Goal: Task Accomplishment & Management: Use online tool/utility

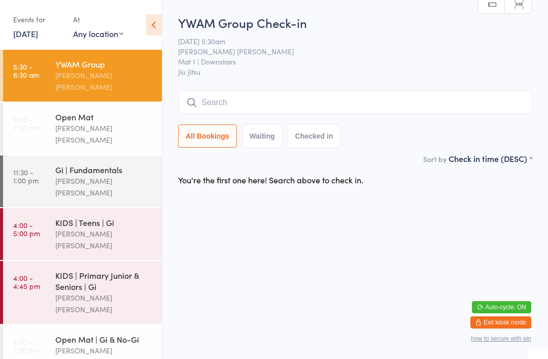
click at [222, 97] on input "search" at bounding box center [355, 102] width 354 height 23
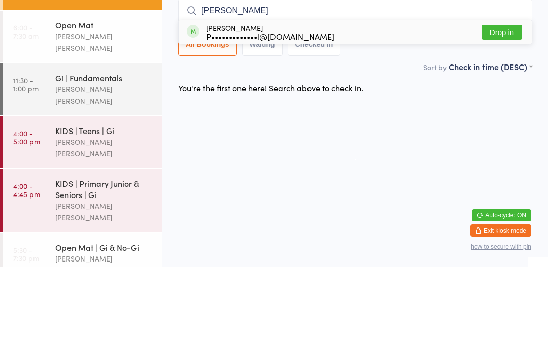
type input "[PERSON_NAME]"
click at [372, 112] on div "[PERSON_NAME] P•••••••••••••l@[DOMAIN_NAME] Drop in" at bounding box center [355, 123] width 353 height 23
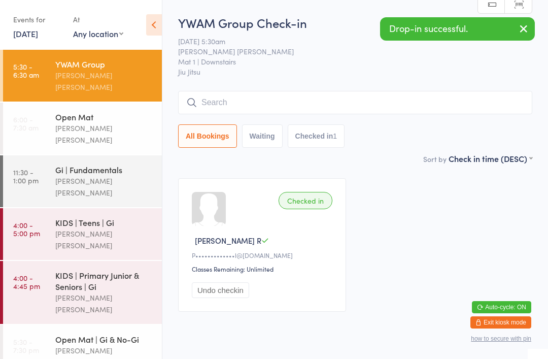
click at [309, 206] on div "Checked in" at bounding box center [306, 200] width 54 height 17
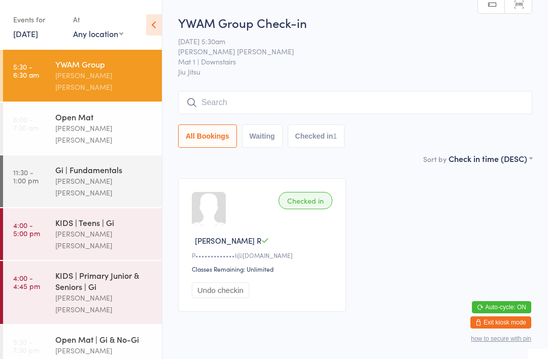
click at [308, 110] on input "search" at bounding box center [355, 102] width 354 height 23
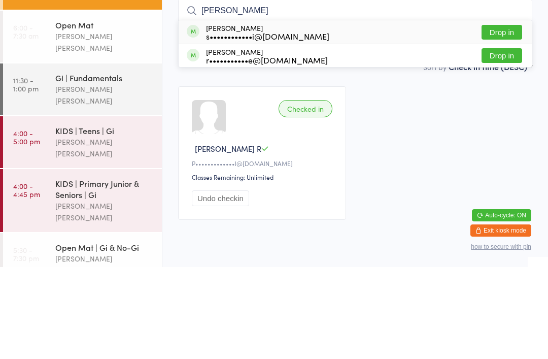
type input "[PERSON_NAME]"
click at [512, 117] on button "Drop in" at bounding box center [502, 124] width 41 height 15
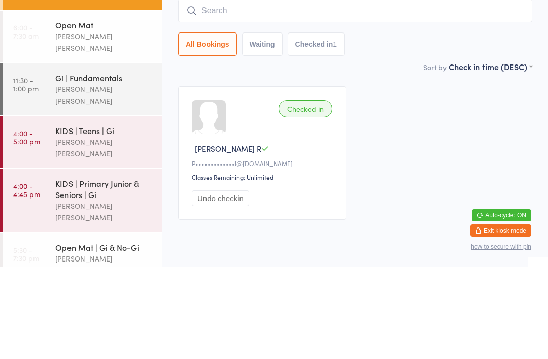
scroll to position [36, 0]
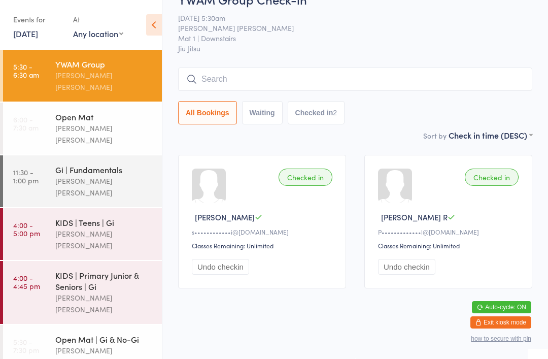
click at [465, 67] on input "search" at bounding box center [355, 78] width 354 height 23
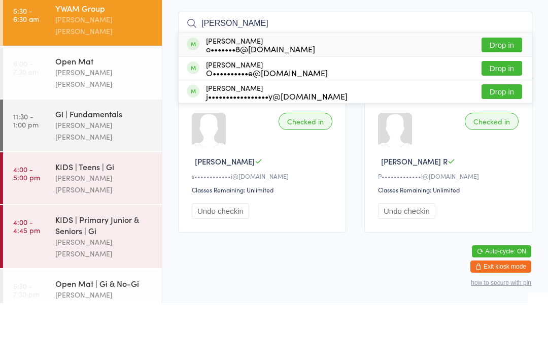
type input "[PERSON_NAME]"
click at [505, 117] on button "Drop in" at bounding box center [502, 124] width 41 height 15
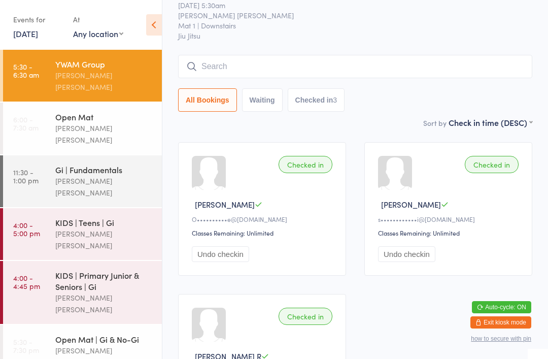
click at [221, 57] on input "search" at bounding box center [355, 66] width 354 height 23
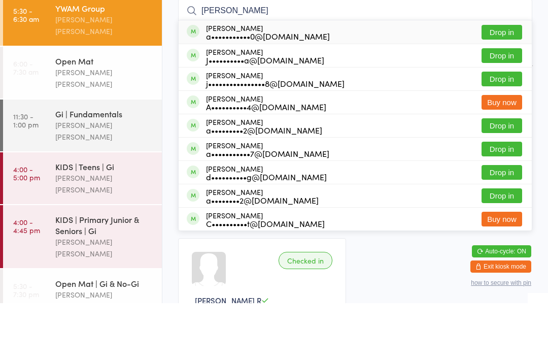
type input "[PERSON_NAME]"
click at [502, 100] on div "[PERSON_NAME] J••••••••••a@[DOMAIN_NAME] Drop in" at bounding box center [355, 111] width 353 height 23
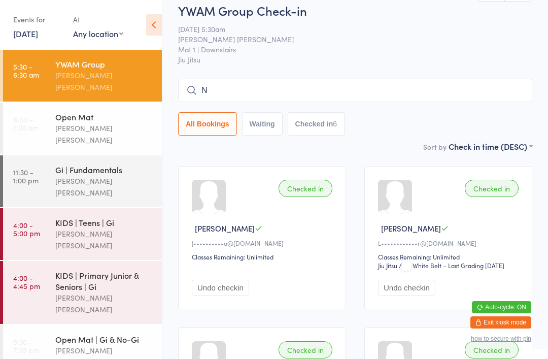
scroll to position [12, 0]
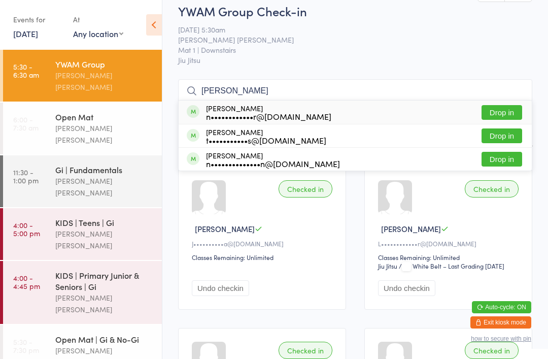
type input "[PERSON_NAME]"
click at [506, 112] on button "Drop in" at bounding box center [502, 112] width 41 height 15
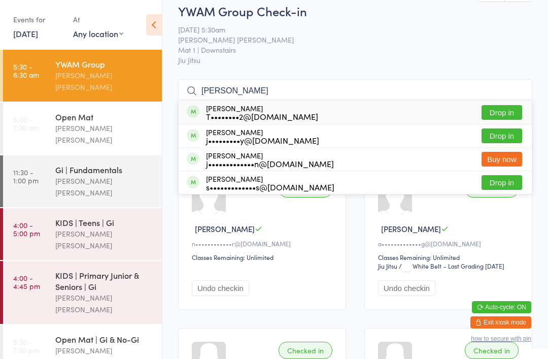
type input "[PERSON_NAME]"
click at [493, 108] on button "Drop in" at bounding box center [502, 112] width 41 height 15
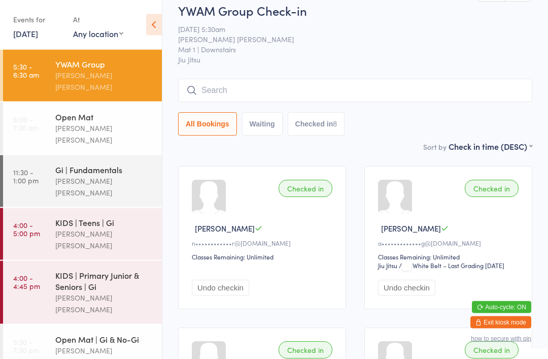
scroll to position [12, 0]
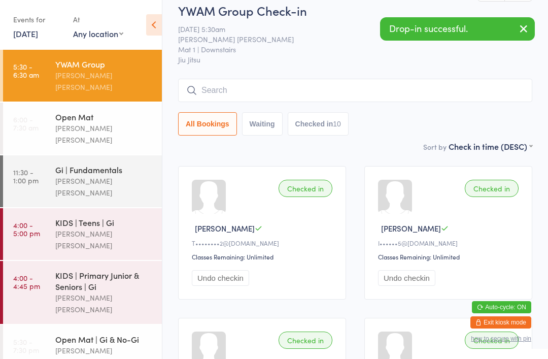
click at [264, 86] on input "search" at bounding box center [355, 90] width 354 height 23
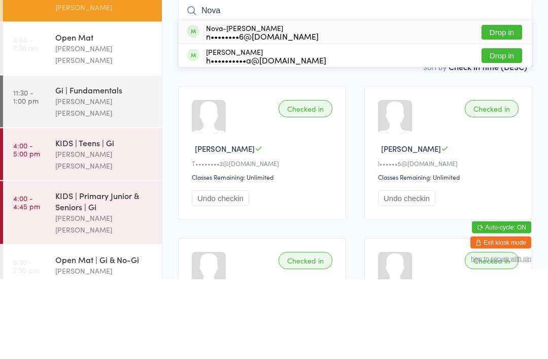
type input "Nova"
click at [247, 112] on div "n••••••••6@[DOMAIN_NAME]" at bounding box center [262, 116] width 113 height 8
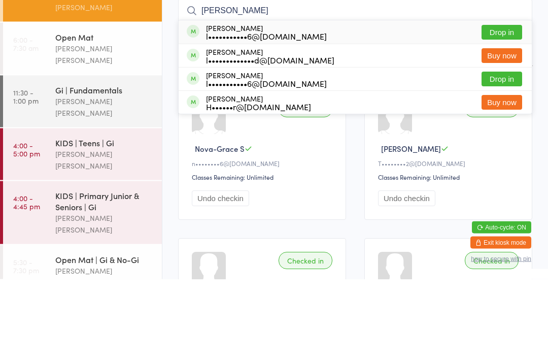
type input "[PERSON_NAME]"
click at [277, 159] on div "l•••••••••••6@[DOMAIN_NAME]" at bounding box center [266, 163] width 121 height 8
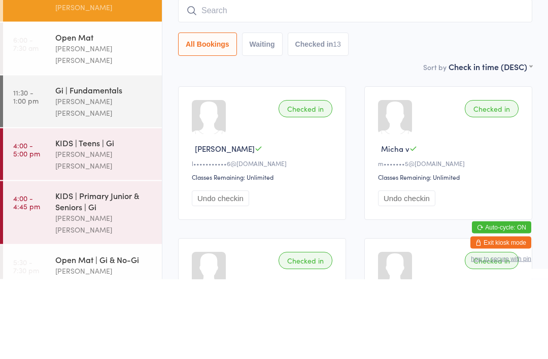
click at [316, 180] on div "Checked in" at bounding box center [306, 188] width 54 height 17
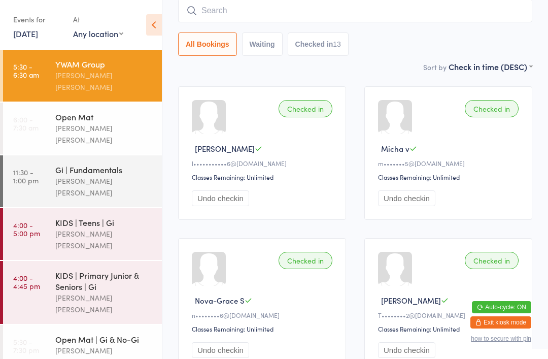
click at [308, 108] on div "Checked in" at bounding box center [306, 108] width 54 height 17
click at [328, 11] on input "search" at bounding box center [355, 10] width 354 height 23
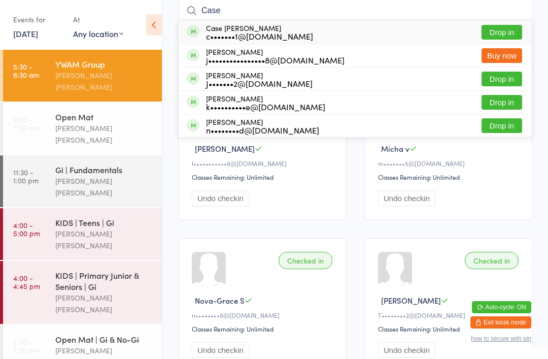
type input "Case"
click at [514, 34] on button "Drop in" at bounding box center [502, 32] width 41 height 15
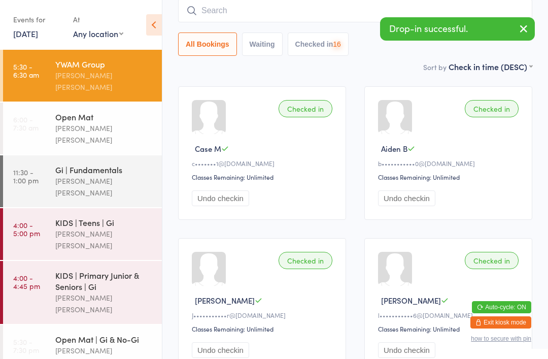
click at [319, 3] on input "search" at bounding box center [355, 10] width 354 height 23
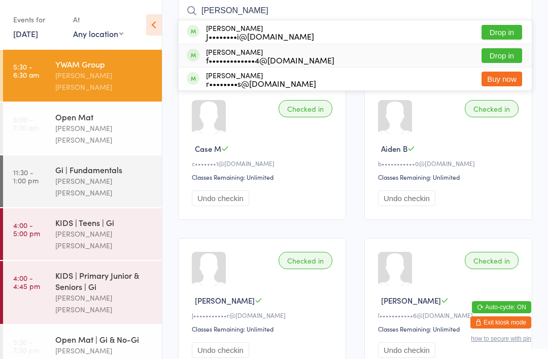
type input "[PERSON_NAME]"
click at [325, 46] on div "[PERSON_NAME] f•••••••••••••4@[DOMAIN_NAME] Drop in" at bounding box center [355, 55] width 353 height 23
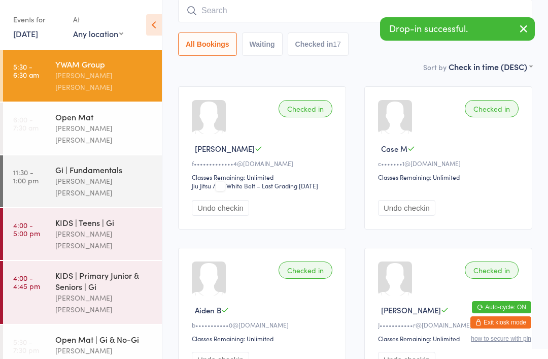
click at [505, 8] on input "search" at bounding box center [355, 10] width 354 height 23
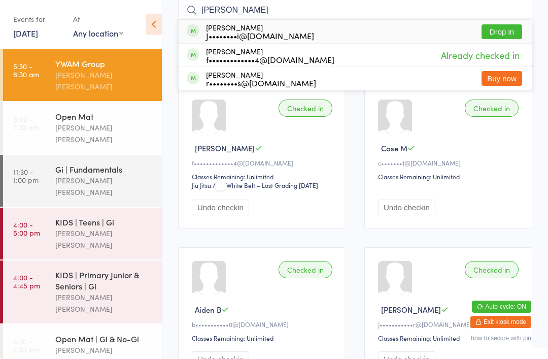
type input "[PERSON_NAME]"
click at [503, 31] on button "Drop in" at bounding box center [502, 32] width 41 height 15
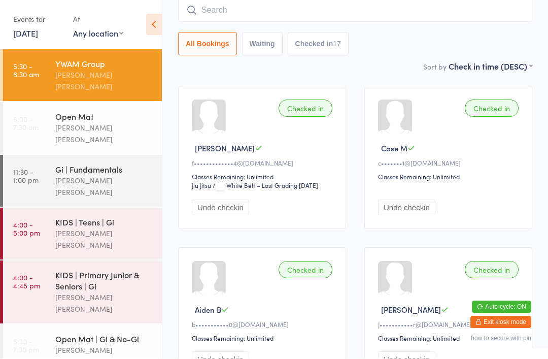
scroll to position [92, 0]
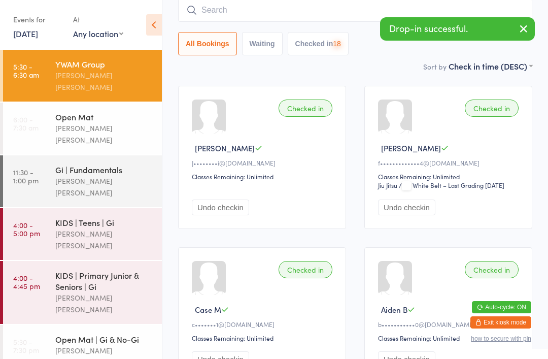
click at [336, 12] on input "search" at bounding box center [355, 9] width 354 height 23
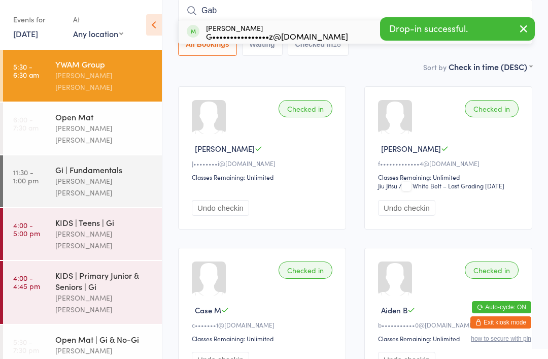
type input "Gab"
click at [336, 32] on div "[PERSON_NAME] G••••••••••••••••z@[DOMAIN_NAME] Drop in" at bounding box center [355, 31] width 353 height 23
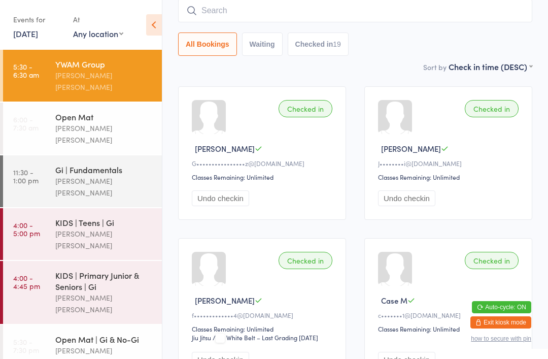
click at [231, 7] on input "search" at bounding box center [355, 10] width 354 height 23
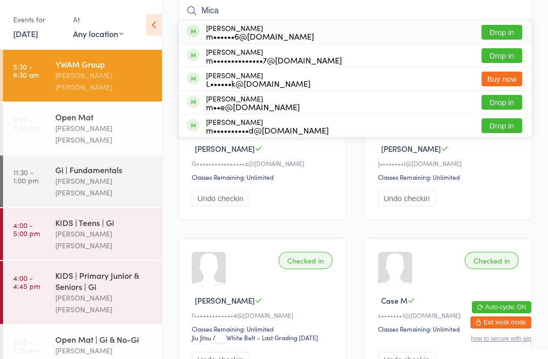
type input "Mica"
click at [378, 31] on div "[PERSON_NAME] m••••••6@[DOMAIN_NAME] Drop in" at bounding box center [355, 31] width 353 height 23
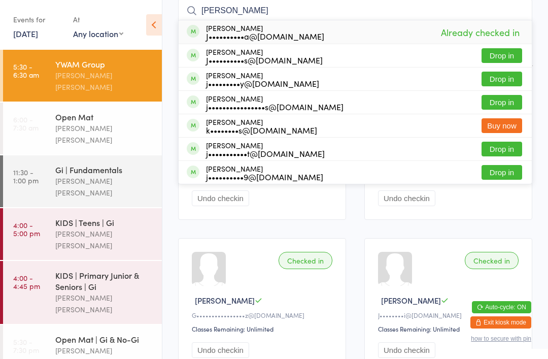
type input "[PERSON_NAME]"
click at [304, 37] on div "[PERSON_NAME] J••••••••••a@[DOMAIN_NAME] Already checked in" at bounding box center [355, 31] width 353 height 23
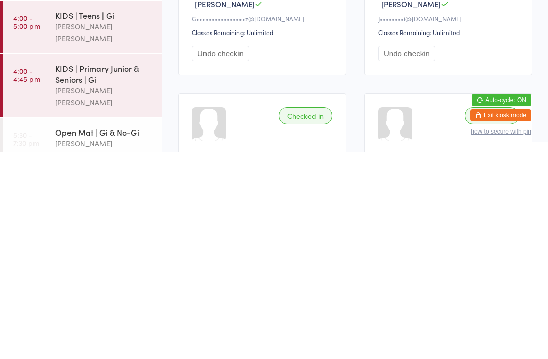
scroll to position [264, 0]
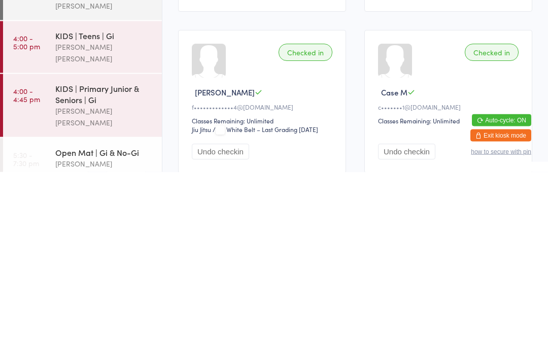
click at [105, 345] on div "[PERSON_NAME] [PERSON_NAME]" at bounding box center [104, 356] width 98 height 23
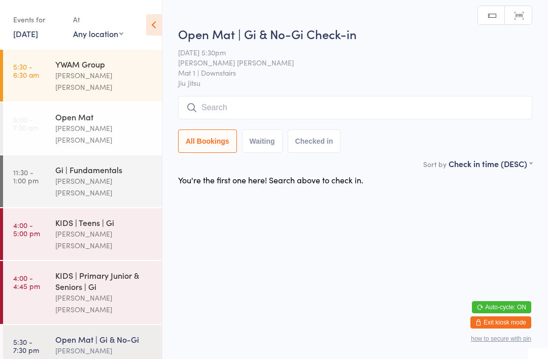
click at [450, 113] on input "search" at bounding box center [355, 107] width 354 height 23
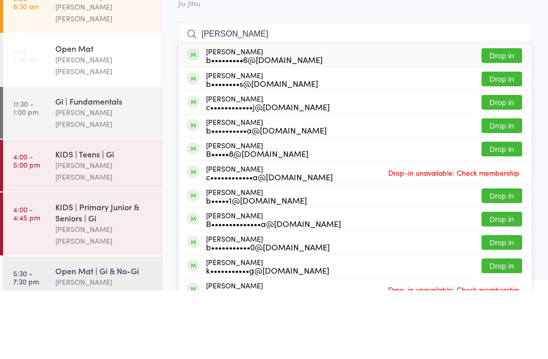
type input "[PERSON_NAME]"
click at [402, 159] on div "[PERSON_NAME] c••••••••••••j@[DOMAIN_NAME] Drop in" at bounding box center [355, 170] width 353 height 23
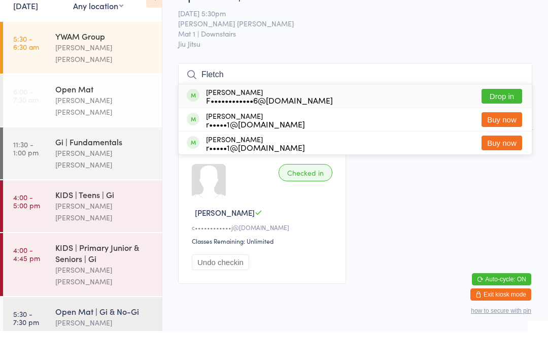
type input "Fletch"
click at [497, 117] on button "Drop in" at bounding box center [502, 124] width 41 height 15
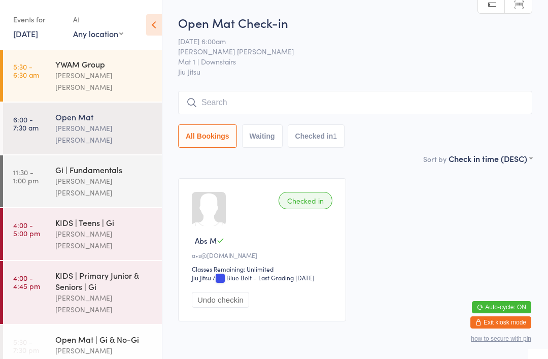
click at [452, 99] on input "search" at bounding box center [355, 102] width 354 height 23
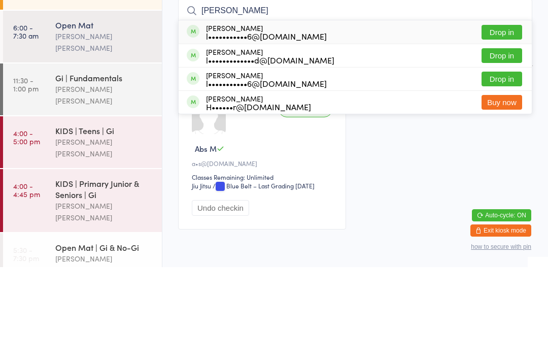
type input "[PERSON_NAME]"
click at [500, 117] on button "Drop in" at bounding box center [502, 124] width 41 height 15
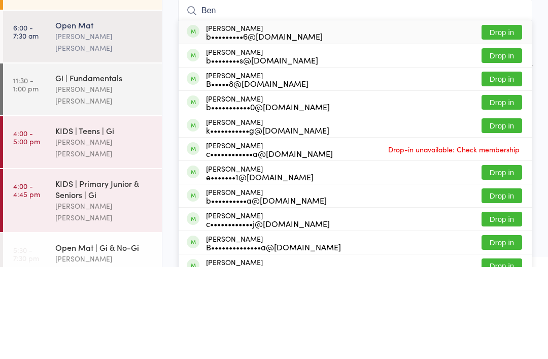
type input "Ben"
click at [499, 140] on button "Drop in" at bounding box center [502, 147] width 41 height 15
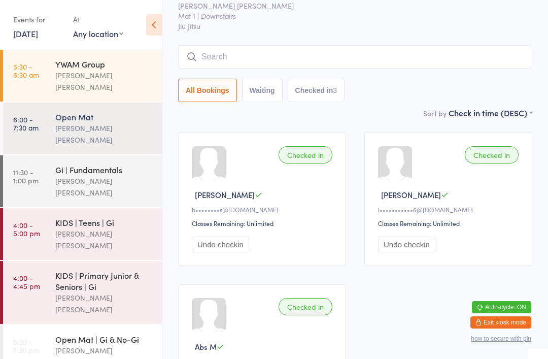
click at [423, 62] on input "search" at bounding box center [355, 56] width 354 height 23
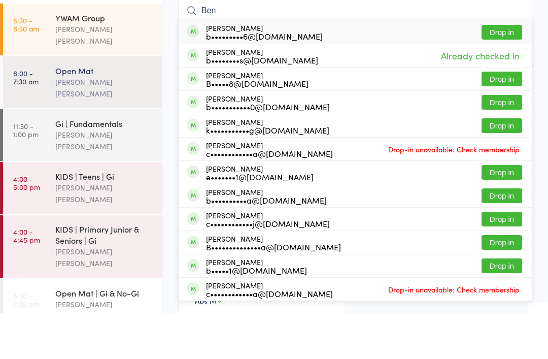
type input "Ben"
click at [293, 78] on div "b•••••••••6@[DOMAIN_NAME]" at bounding box center [264, 82] width 117 height 8
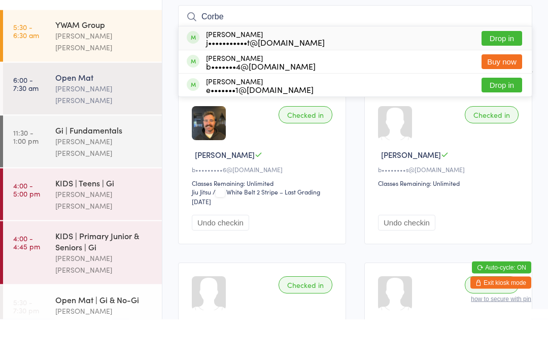
type input "Corbe"
click at [493, 71] on button "Drop in" at bounding box center [502, 78] width 41 height 15
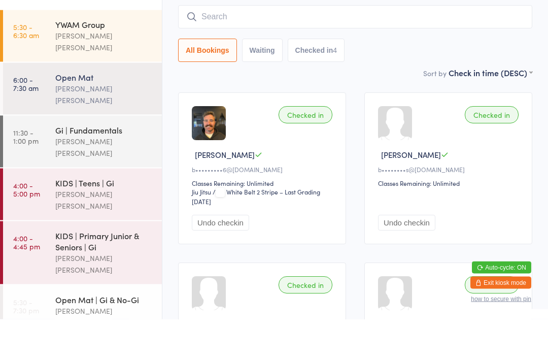
scroll to position [86, 0]
